Goal: Transaction & Acquisition: Book appointment/travel/reservation

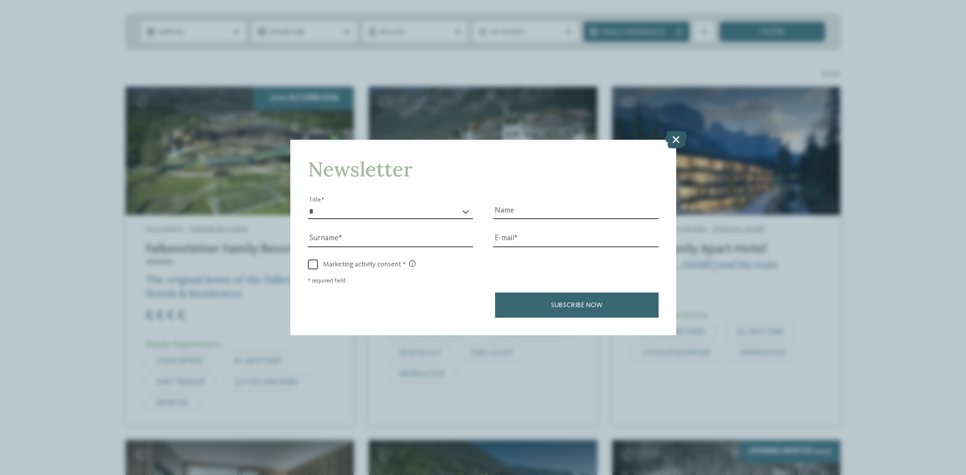
click at [677, 141] on icon at bounding box center [676, 140] width 22 height 18
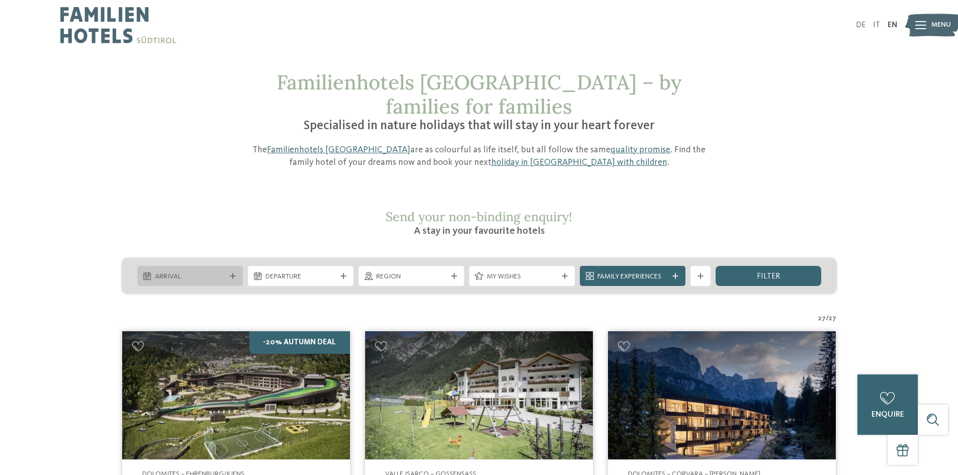
click at [170, 272] on span "Arrival" at bounding box center [190, 277] width 70 height 10
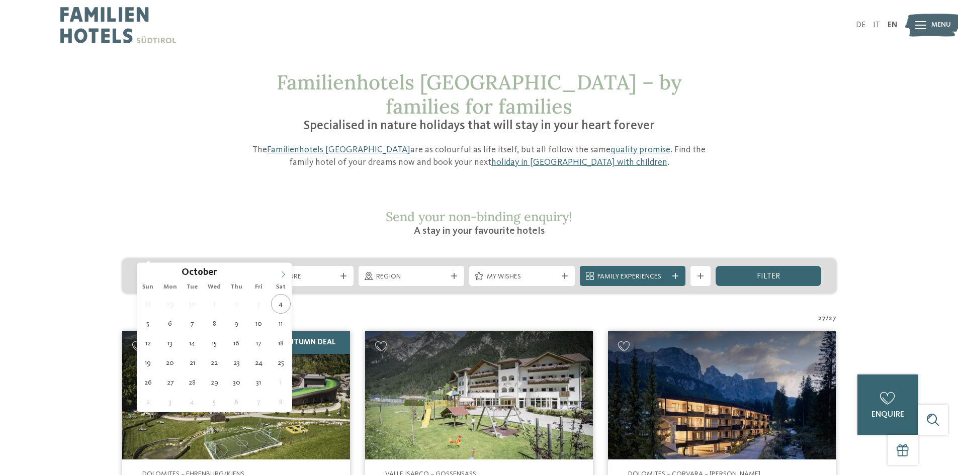
click at [283, 274] on icon at bounding box center [283, 274] width 7 height 7
type input "****"
click at [283, 274] on icon at bounding box center [283, 274] width 7 height 7
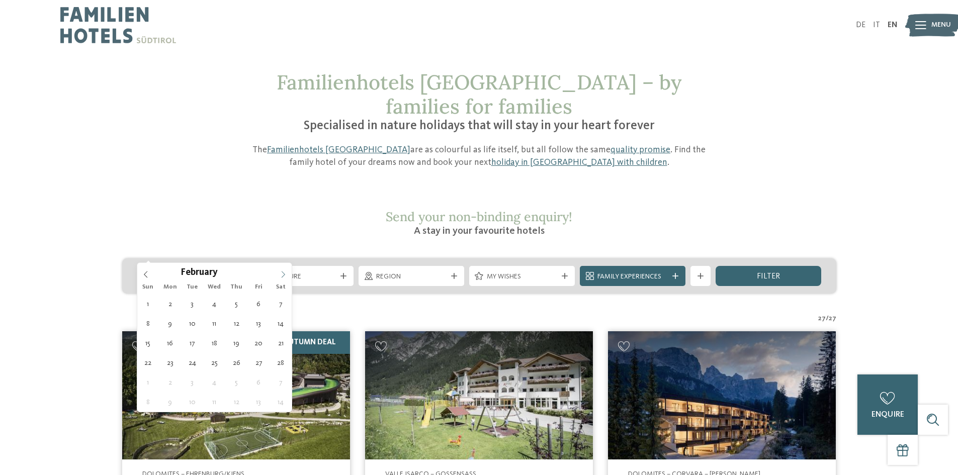
click at [283, 274] on icon at bounding box center [283, 274] width 7 height 7
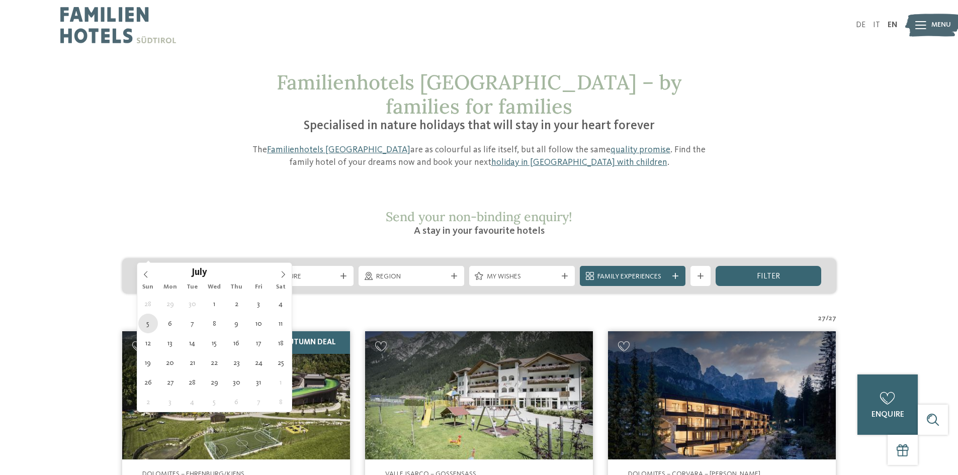
type div "05.07.2026"
type input "****"
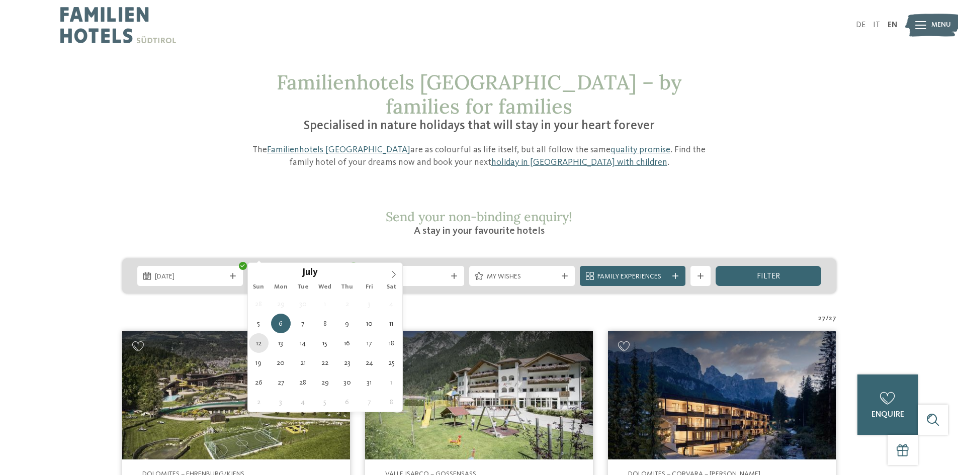
type div "12.07.2026"
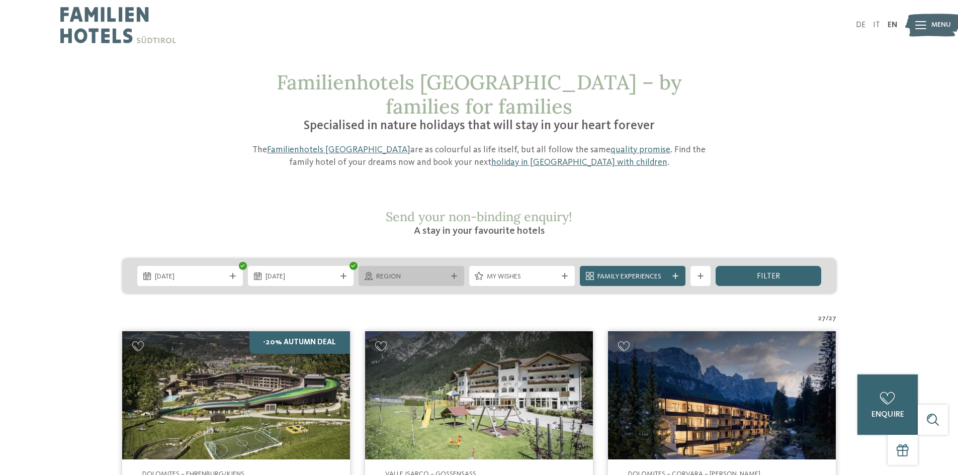
click at [454, 273] on icon at bounding box center [454, 276] width 6 height 6
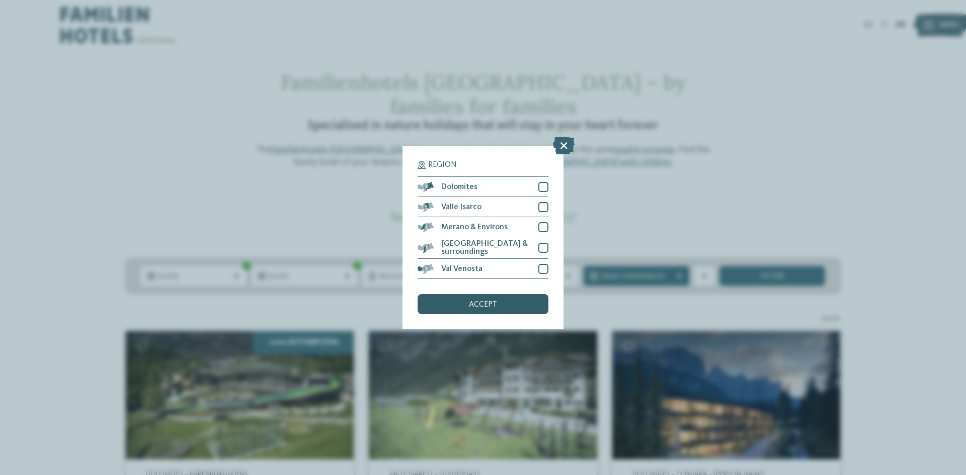
click at [482, 305] on span "accept" at bounding box center [483, 305] width 28 height 8
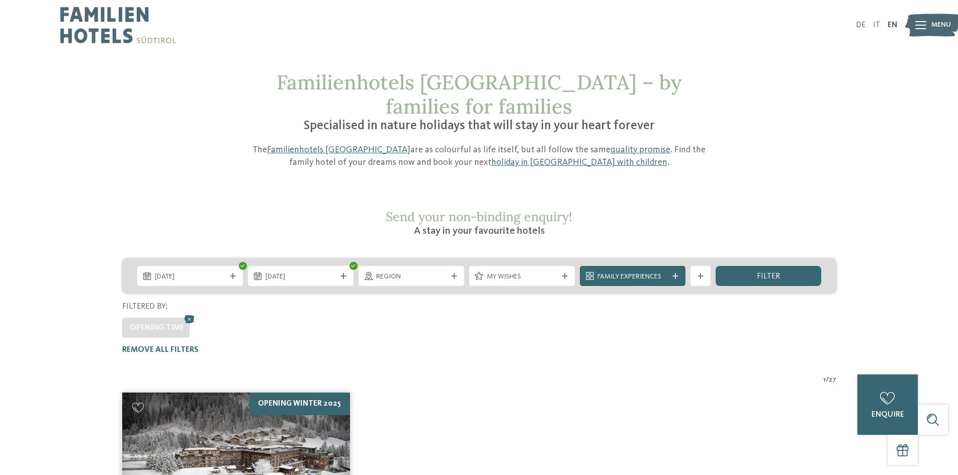
click at [354, 259] on div "05.07.2026 12.07.2026" at bounding box center [479, 276] width 714 height 35
click at [189, 313] on icon at bounding box center [189, 319] width 15 height 13
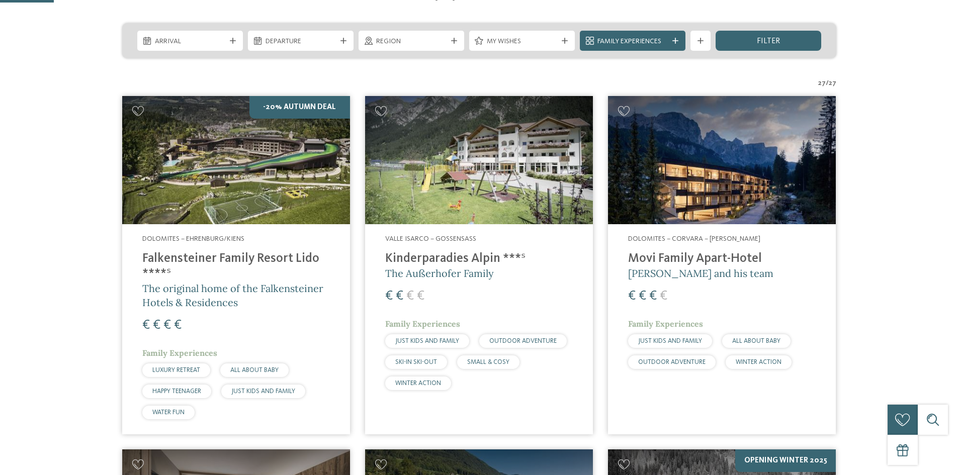
scroll to position [245, 0]
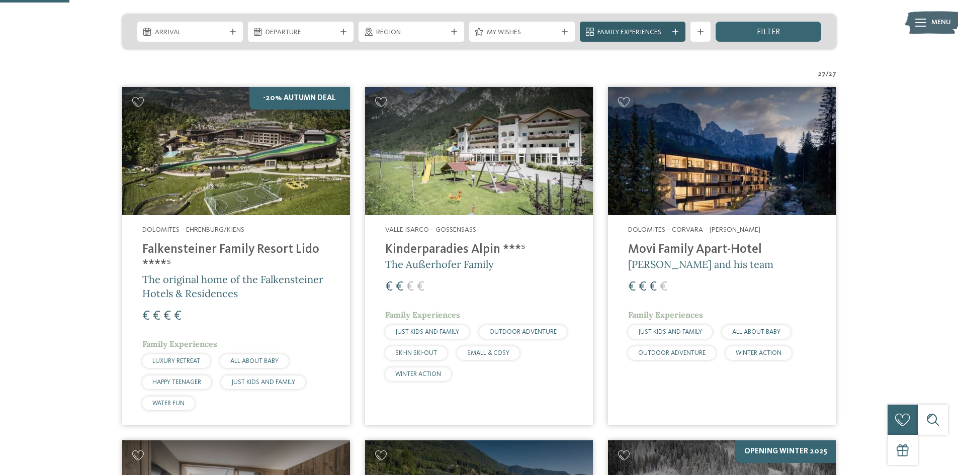
click at [614, 22] on div "Family Experiences" at bounding box center [633, 32] width 106 height 20
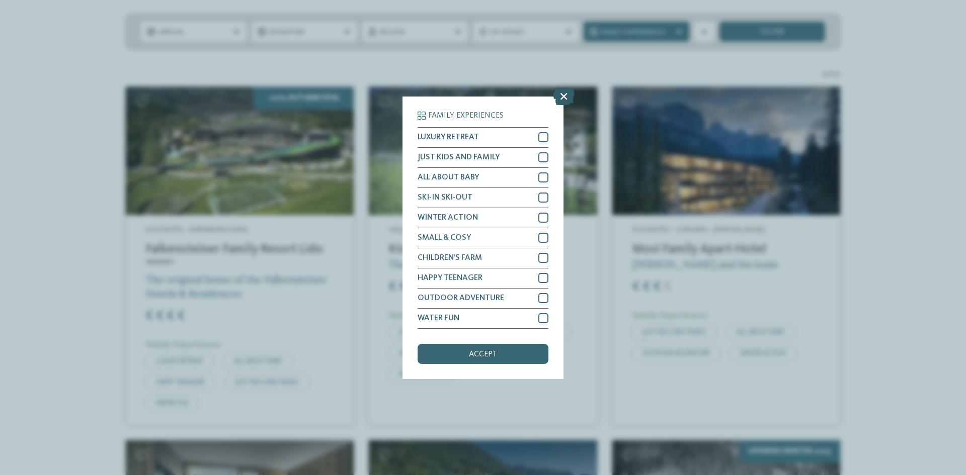
click at [563, 101] on icon at bounding box center [564, 96] width 22 height 18
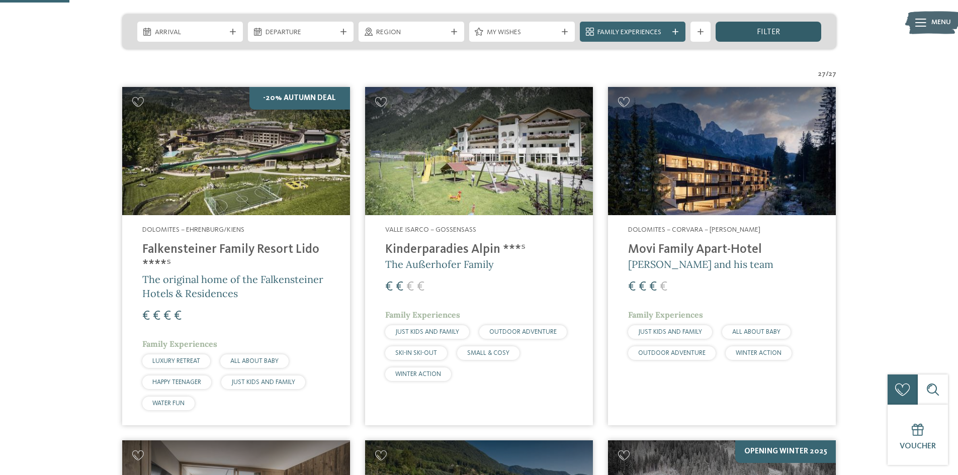
click at [803, 22] on div "filter" at bounding box center [769, 32] width 106 height 20
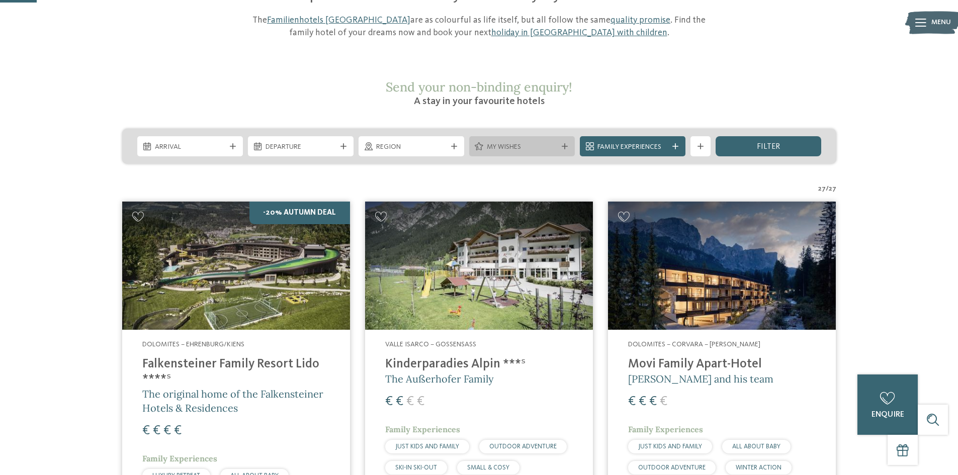
click at [555, 142] on span "My wishes" at bounding box center [522, 147] width 70 height 10
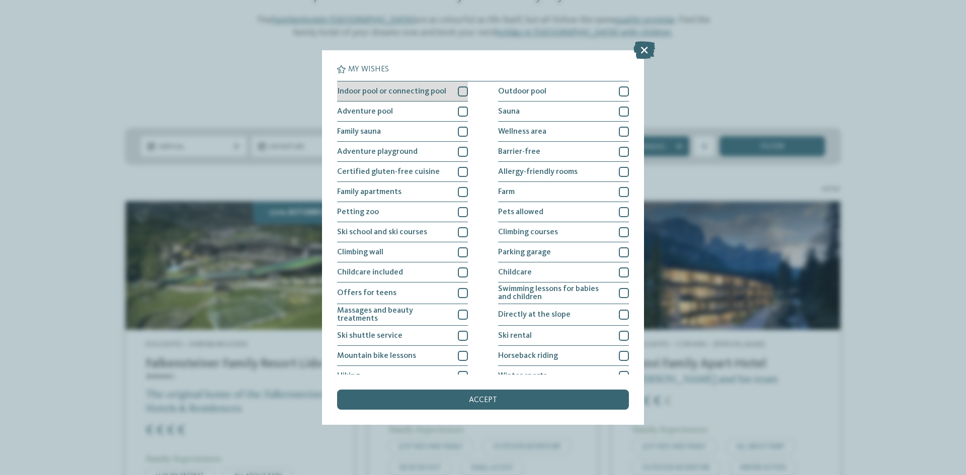
click at [458, 94] on div at bounding box center [463, 92] width 10 height 10
click at [481, 398] on span "accept" at bounding box center [483, 400] width 28 height 8
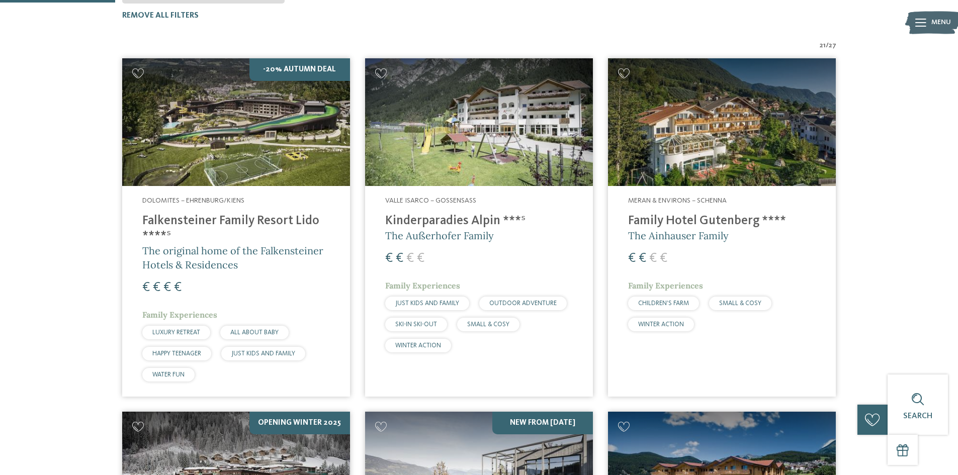
scroll to position [324, 0]
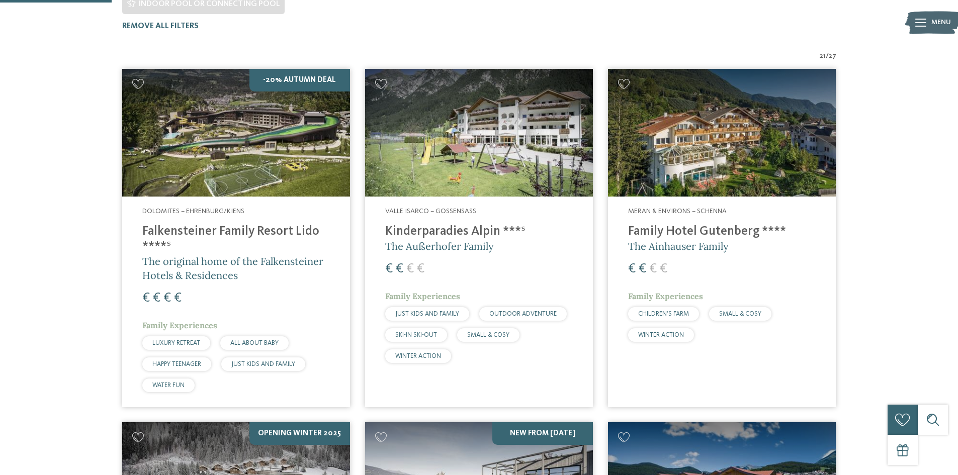
click at [235, 123] on img at bounding box center [236, 133] width 228 height 128
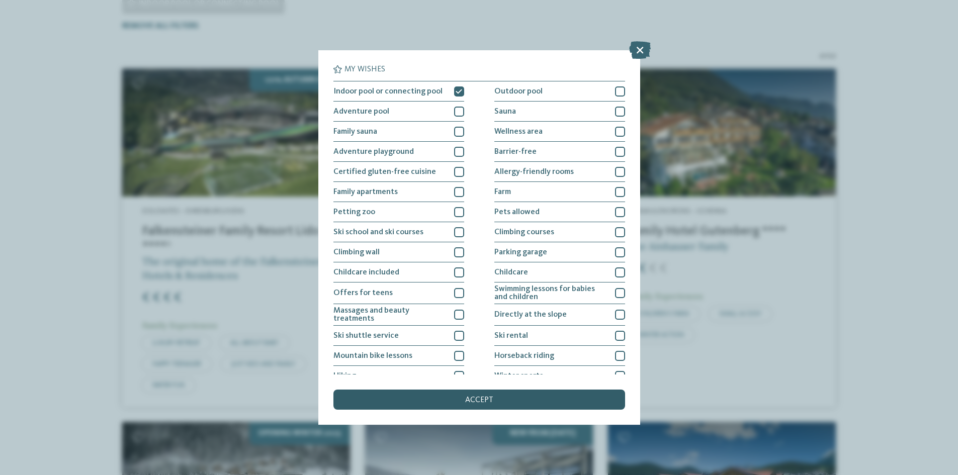
click at [558, 397] on div "accept" at bounding box center [480, 400] width 292 height 20
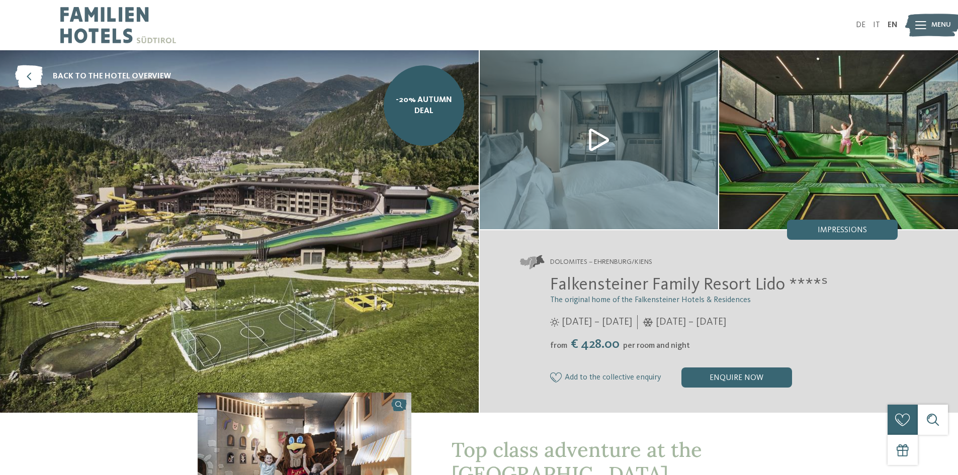
click at [597, 138] on img at bounding box center [599, 139] width 239 height 179
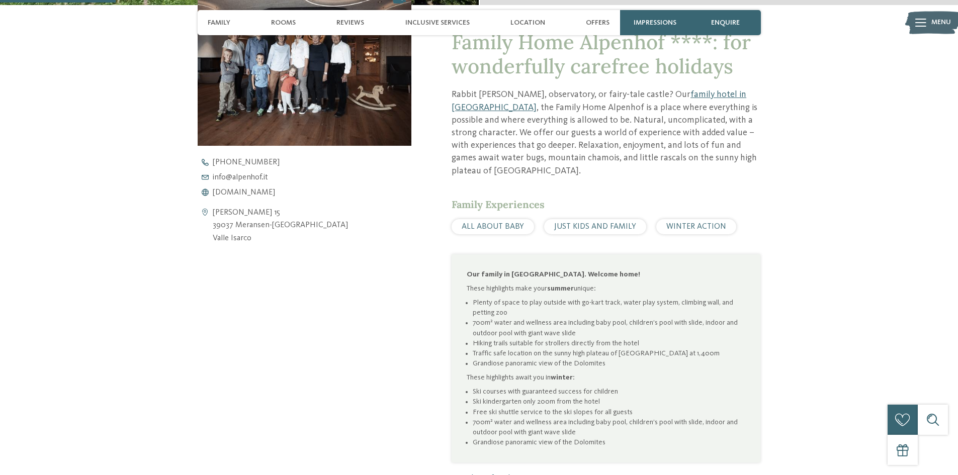
scroll to position [458, 0]
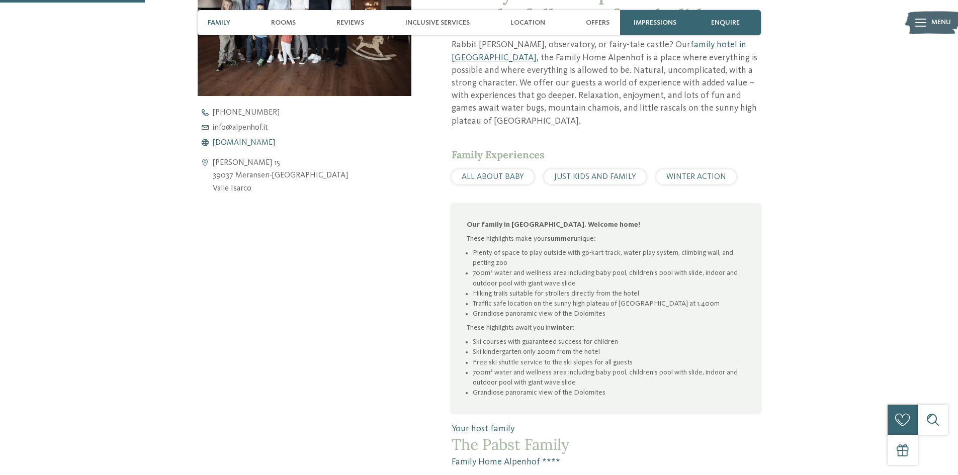
click at [247, 141] on span "www.alpenhof.it" at bounding box center [244, 143] width 62 height 8
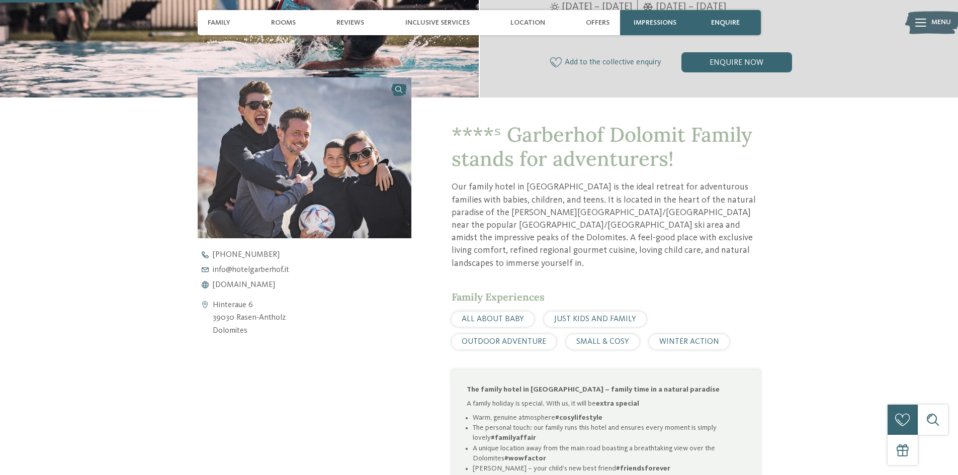
scroll to position [349, 0]
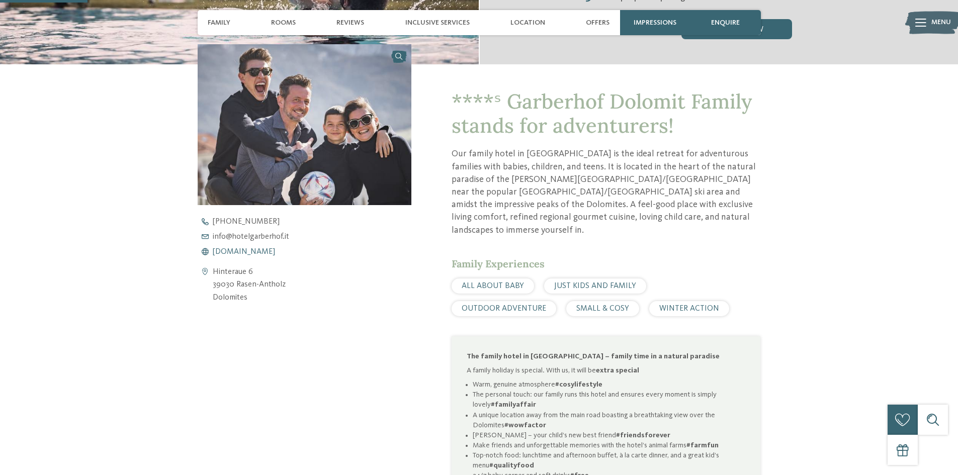
click at [272, 254] on span "www.hotelgarberhof.it" at bounding box center [244, 252] width 62 height 8
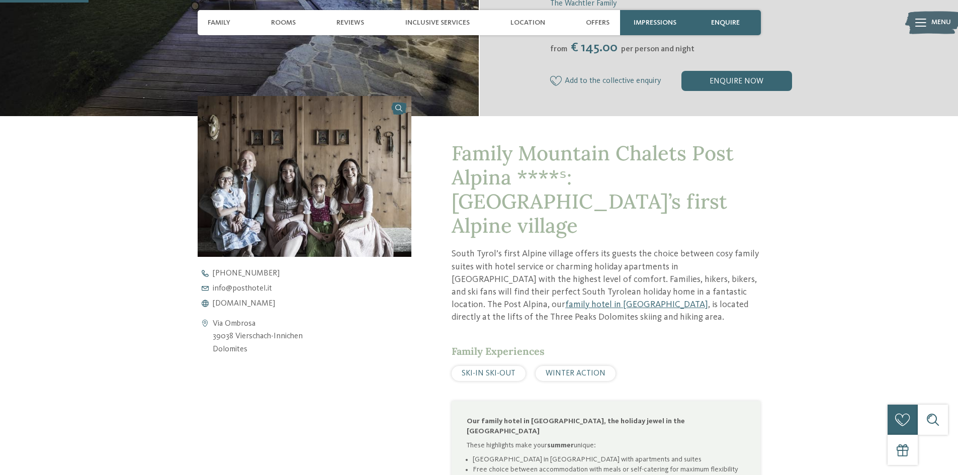
scroll to position [317, 0]
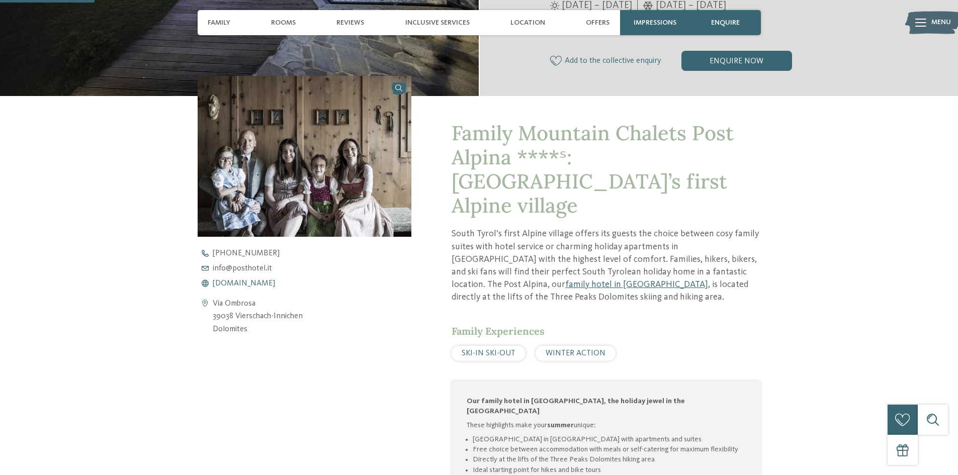
click at [246, 281] on span "www.postalpina.it" at bounding box center [244, 284] width 62 height 8
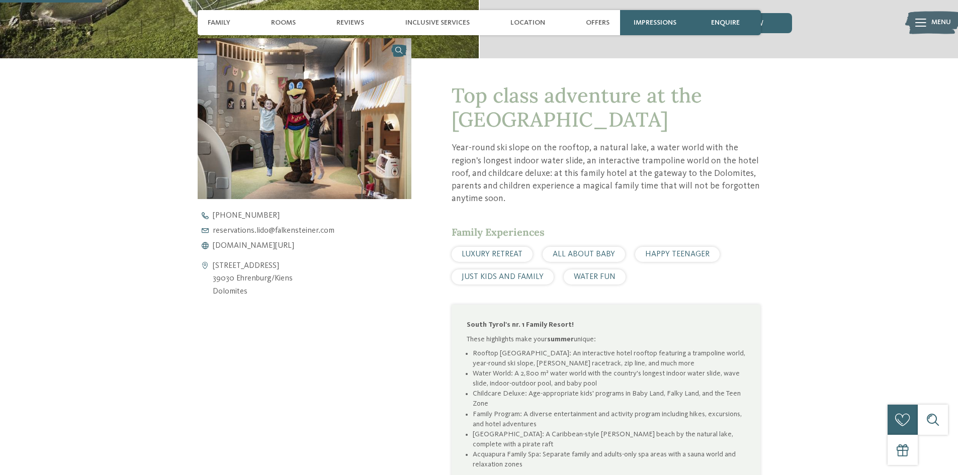
scroll to position [363, 0]
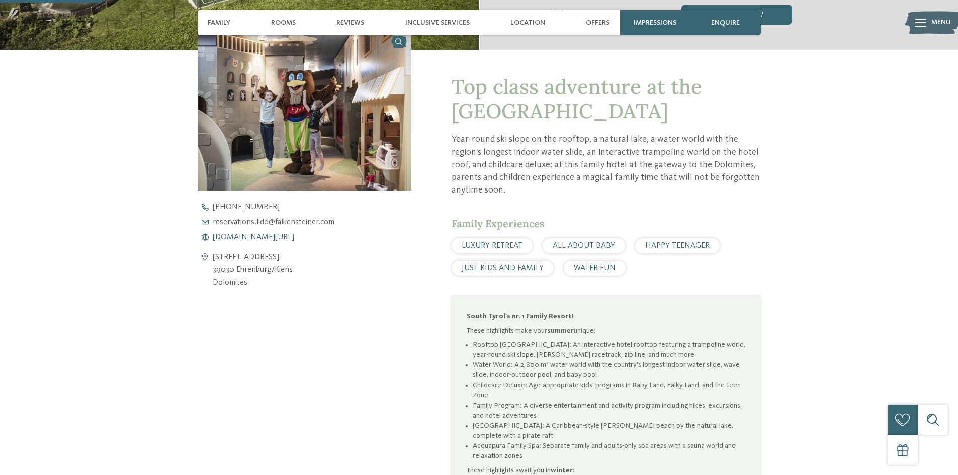
click at [247, 236] on span "[DOMAIN_NAME][URL]" at bounding box center [254, 237] width 82 height 8
